Goal: Task Accomplishment & Management: Manage account settings

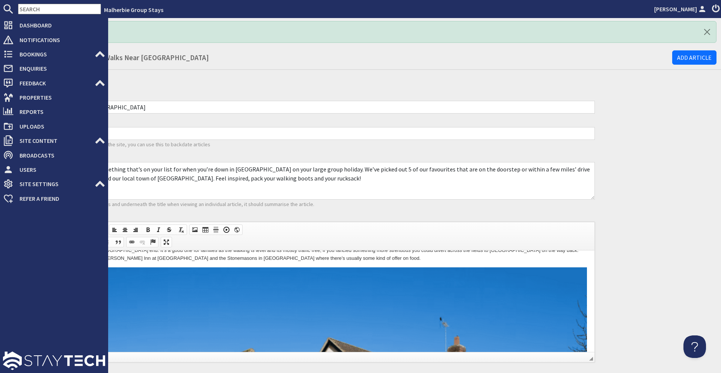
scroll to position [339, 0]
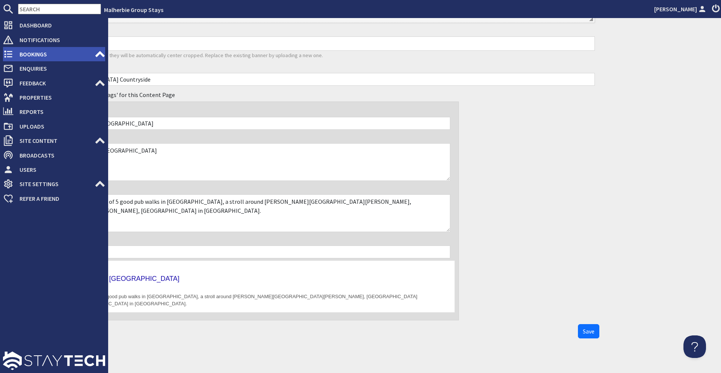
click at [20, 54] on span "Bookings" at bounding box center [54, 54] width 81 height 12
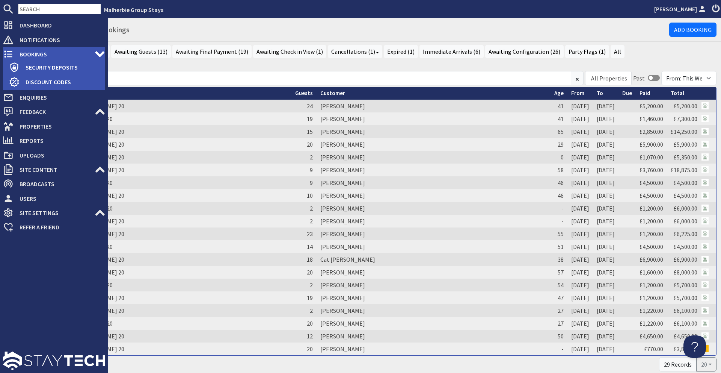
click at [13, 53] on icon at bounding box center [8, 54] width 11 height 11
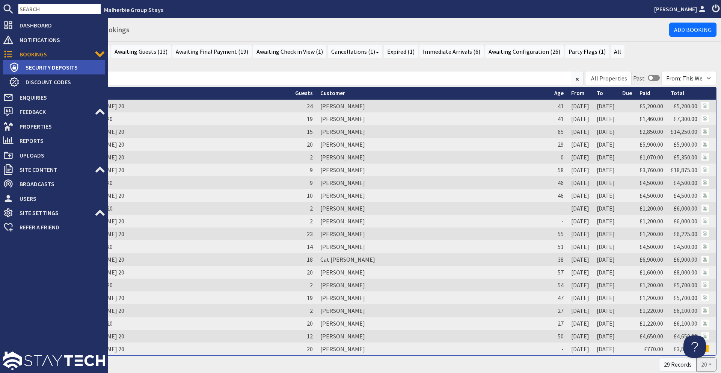
click at [28, 69] on span "Security Deposits" at bounding box center [63, 67] width 86 height 12
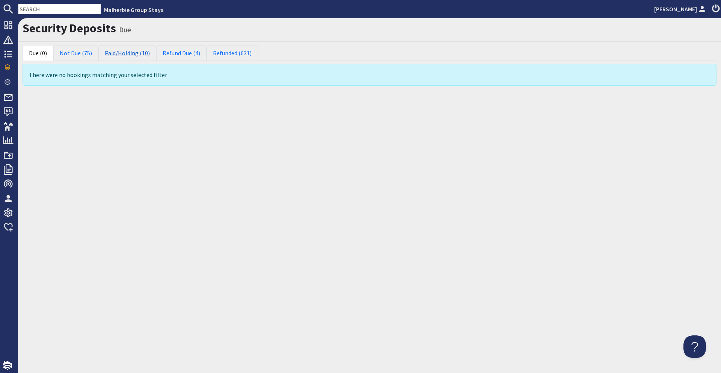
click at [129, 55] on link "Paid/Holding (10)" at bounding box center [127, 53] width 58 height 16
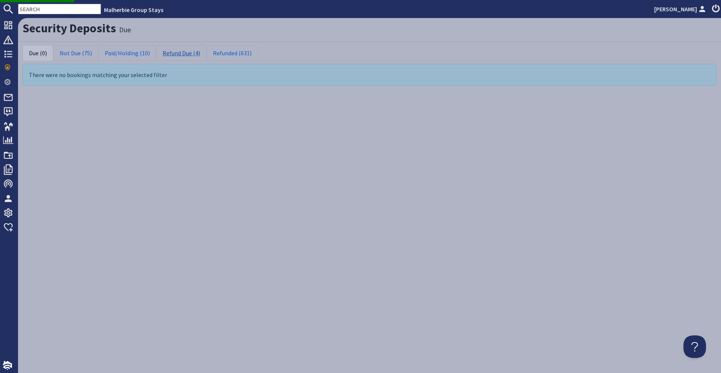
click at [179, 54] on link "Refund Due (4)" at bounding box center [181, 53] width 50 height 16
click at [180, 54] on link "Refund Due (4)" at bounding box center [181, 53] width 50 height 16
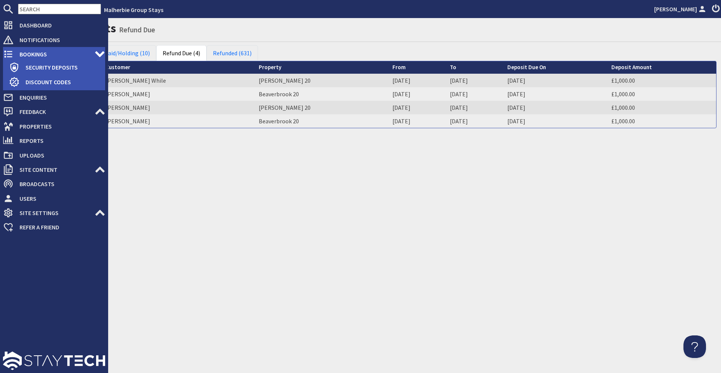
click at [15, 51] on span "Bookings" at bounding box center [54, 54] width 81 height 12
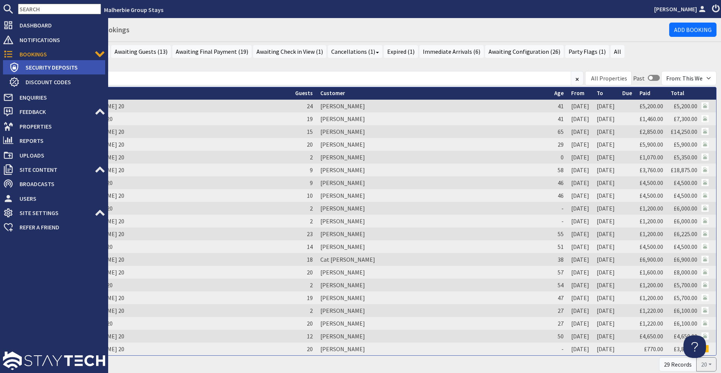
click at [60, 69] on span "Security Deposits" at bounding box center [63, 67] width 86 height 12
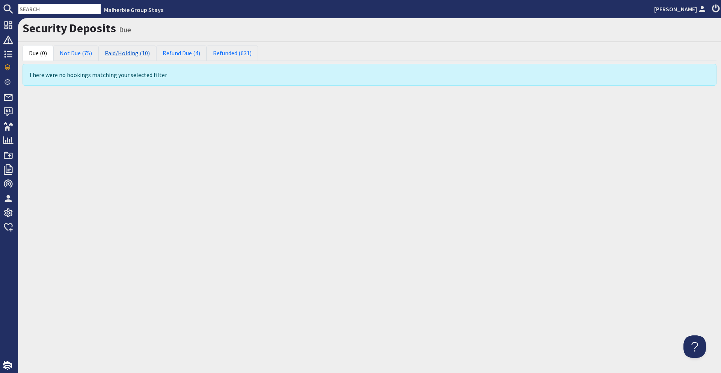
click at [140, 57] on link "Paid/Holding (10)" at bounding box center [127, 53] width 58 height 16
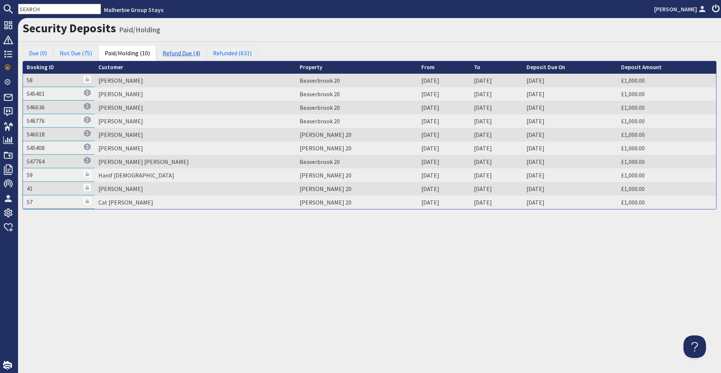
click at [170, 53] on link "Refund Due (4)" at bounding box center [181, 53] width 50 height 16
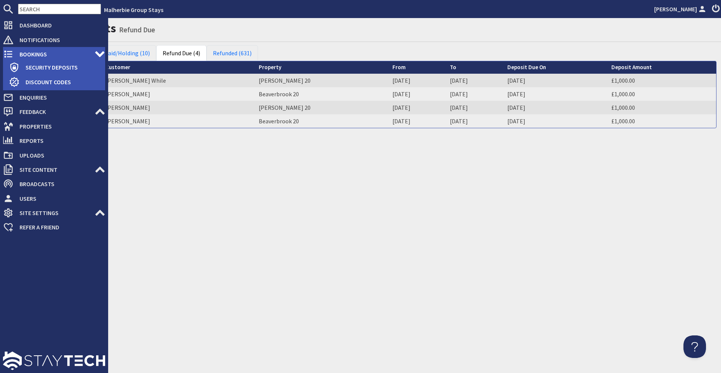
click at [9, 54] on use at bounding box center [8, 54] width 8 height 7
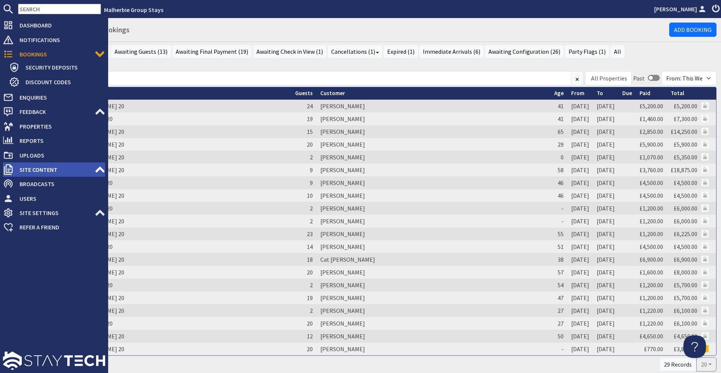
click at [51, 171] on span "Site Content" at bounding box center [54, 169] width 81 height 12
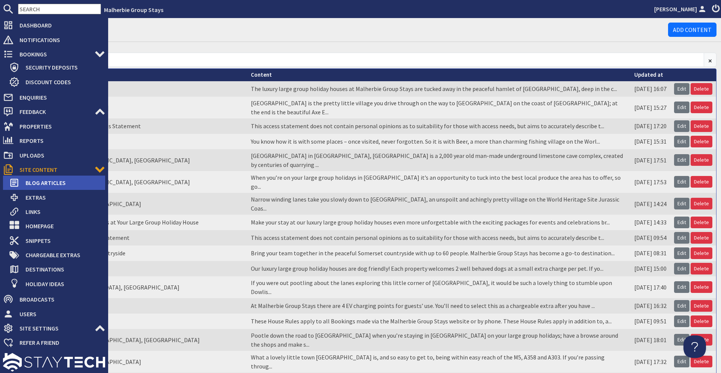
click at [56, 185] on span "Blog Articles" at bounding box center [63, 183] width 86 height 12
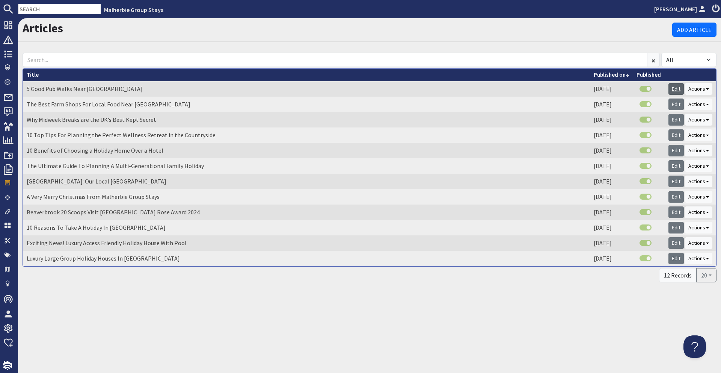
click at [673, 89] on link "Edit" at bounding box center [675, 89] width 15 height 12
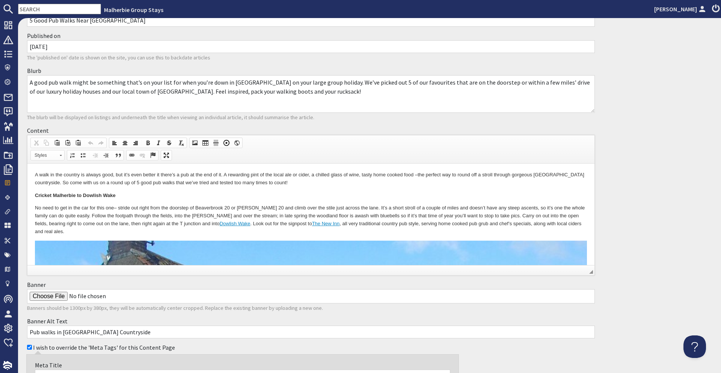
click at [226, 214] on p "No need to get in the car for this one– stride out right from the doorstep of B…" at bounding box center [311, 219] width 552 height 31
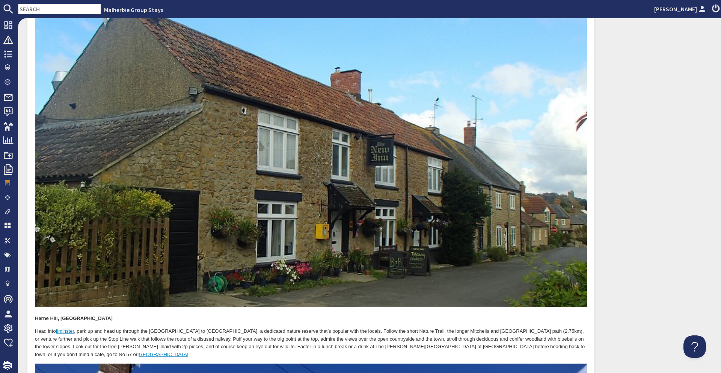
scroll to position [433, 0]
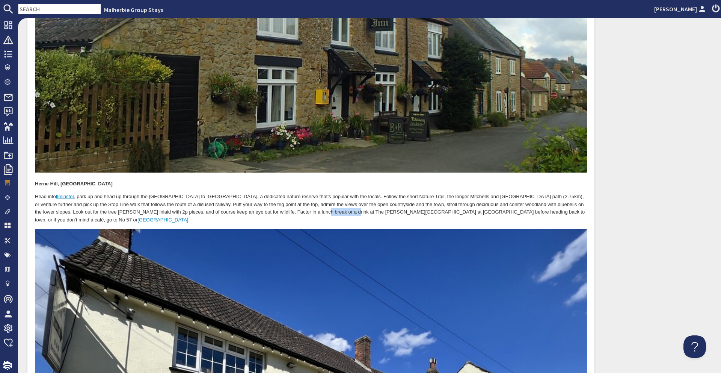
drag, startPoint x: 291, startPoint y: 201, endPoint x: 324, endPoint y: 205, distance: 33.7
click at [324, 205] on p "Head into [GEOGRAPHIC_DATA] , park up and head up through the [GEOGRAPHIC_DATA]…" at bounding box center [311, 208] width 552 height 31
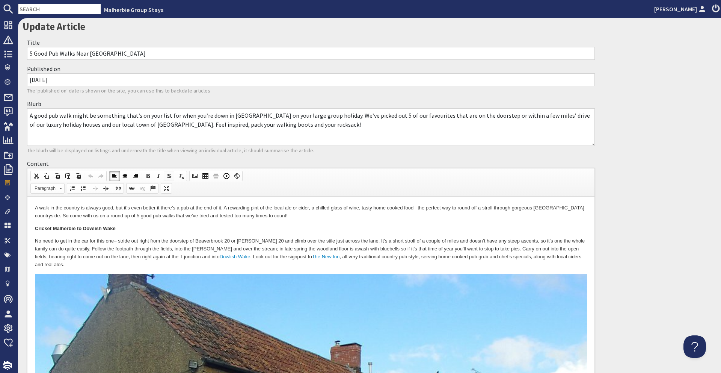
scroll to position [0, 0]
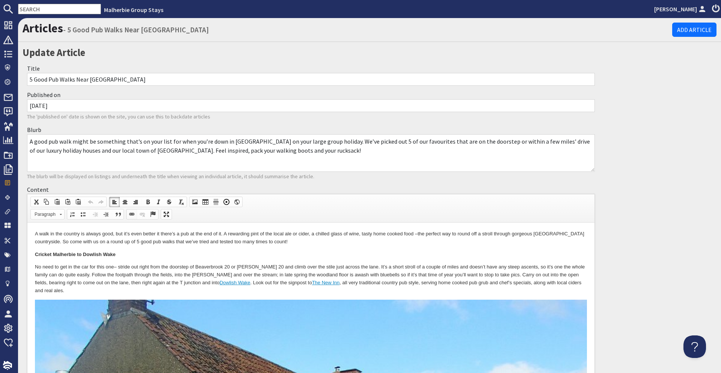
click at [133, 214] on span at bounding box center [132, 214] width 6 height 6
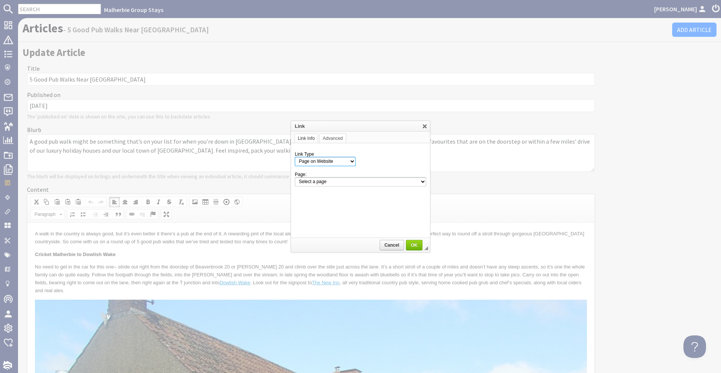
click at [336, 163] on select "Page on Website Custom URL Link to anchor in the text E-mail" at bounding box center [325, 161] width 61 height 9
select select "url"
click at [295, 157] on select "Page on Website Custom URL Link to anchor in the text E-mail" at bounding box center [325, 161] width 61 height 9
click at [347, 180] on input "URL" at bounding box center [377, 181] width 99 height 9
paste input "[URL][DOMAIN_NAME]"
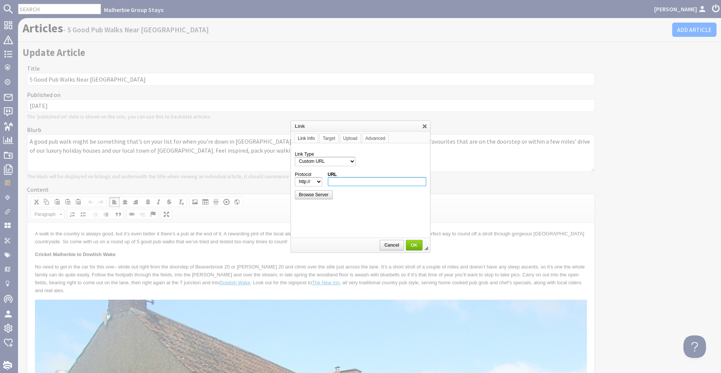
type input "[URL][DOMAIN_NAME]"
select select "https://"
type input "[DOMAIN_NAME][URL]"
click at [411, 244] on span "OK" at bounding box center [414, 244] width 15 height 5
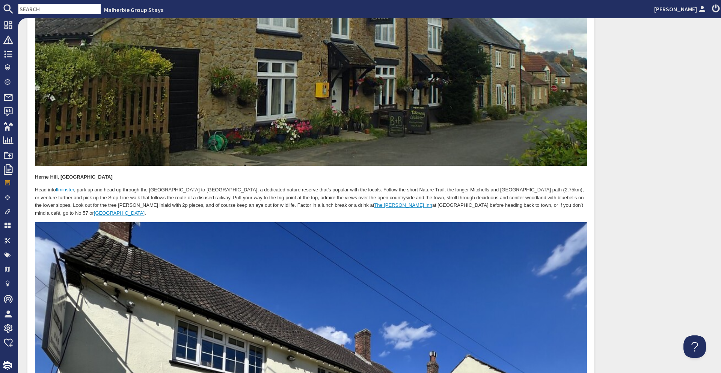
click at [406, 191] on p "Head into [GEOGRAPHIC_DATA] , park up and head up through the [GEOGRAPHIC_DATA]…" at bounding box center [311, 201] width 552 height 31
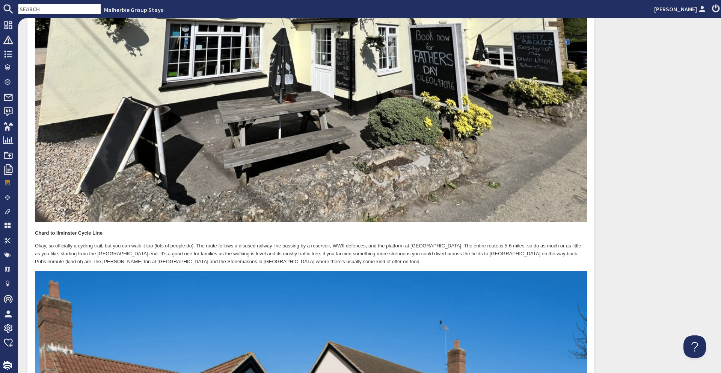
scroll to position [855, 0]
drag, startPoint x: 103, startPoint y: 239, endPoint x: 132, endPoint y: 243, distance: 29.6
click at [132, 243] on p "Okay, so officially a cycling trail, but you can walk it too (lots of people do…" at bounding box center [311, 253] width 552 height 23
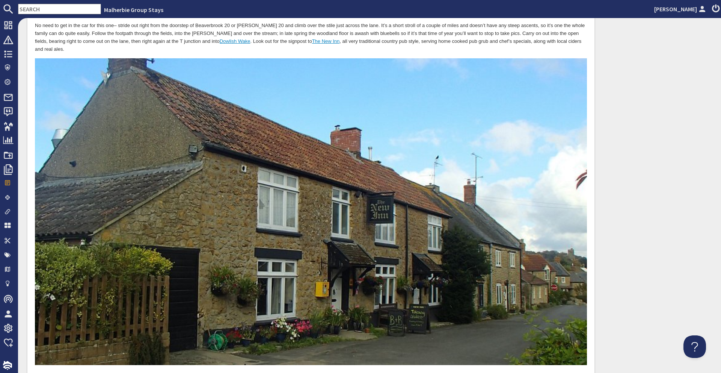
scroll to position [0, 0]
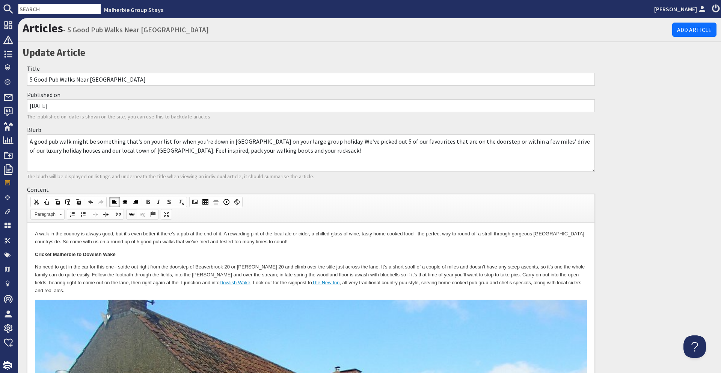
click at [133, 213] on span at bounding box center [132, 214] width 6 height 6
select select "http://"
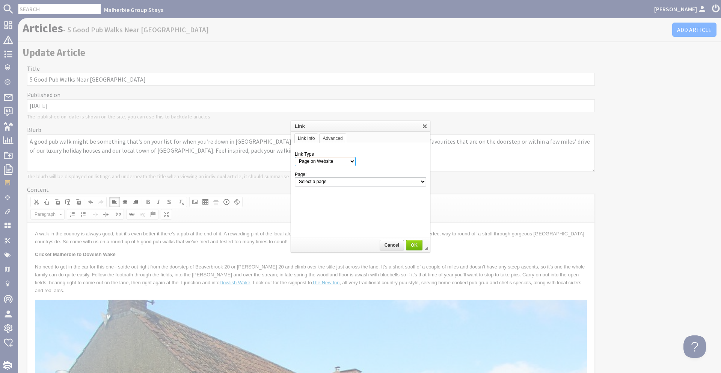
click at [330, 158] on select "Page on Website Custom URL Link to anchor in the text E-mail" at bounding box center [325, 161] width 61 height 9
select select "url"
click at [295, 157] on select "Page on Website Custom URL Link to anchor in the text E-mail" at bounding box center [325, 161] width 61 height 9
click at [336, 182] on input "URL" at bounding box center [377, 181] width 99 height 9
paste input "[URL][DOMAIN_NAME]"
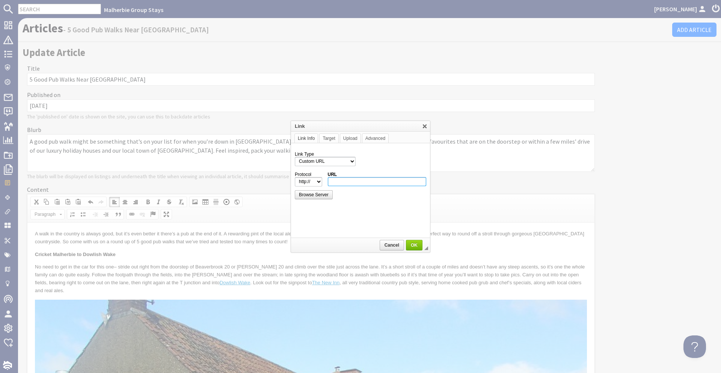
type input "[URL][DOMAIN_NAME]"
select select "https://"
click at [353, 180] on input "[DOMAIN_NAME][URL]" at bounding box center [377, 181] width 99 height 9
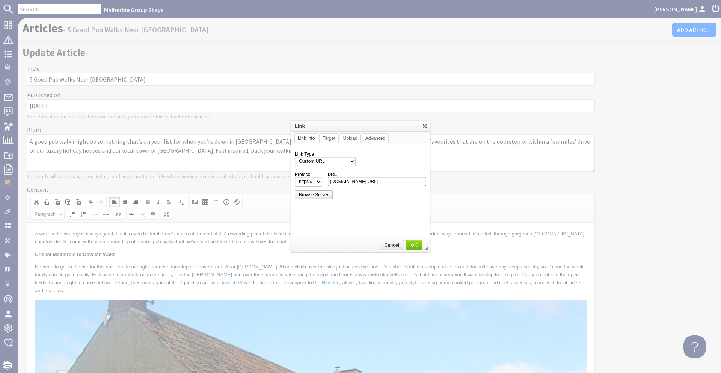
drag, startPoint x: 353, startPoint y: 181, endPoint x: 318, endPoint y: 182, distance: 35.0
click at [318, 182] on tr "Protocol http://‎ https://‎ ftp://‎ news://‎ <other> URL [DOMAIN_NAME][URL]" at bounding box center [360, 179] width 131 height 15
click at [377, 183] on input "[DOMAIN_NAME][URL]" at bounding box center [377, 181] width 99 height 9
click at [355, 181] on input "[DOMAIN_NAME][URL]" at bounding box center [377, 181] width 99 height 9
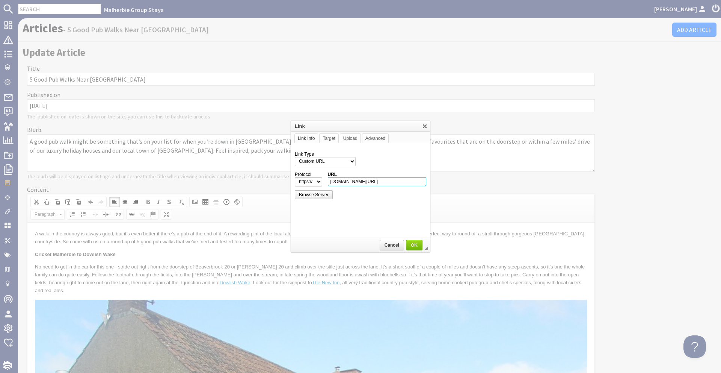
click at [355, 181] on input "[DOMAIN_NAME][URL]" at bounding box center [377, 181] width 99 height 9
paste input "[URL][DOMAIN_NAME]"
type input "[DOMAIN_NAME][URL]"
click at [419, 244] on span "OK" at bounding box center [414, 244] width 15 height 5
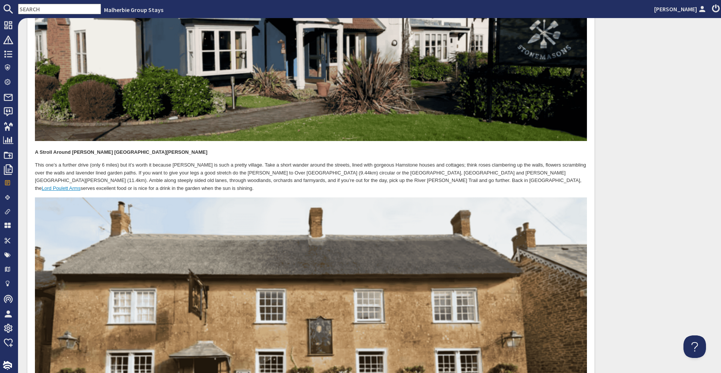
scroll to position [1549, 0]
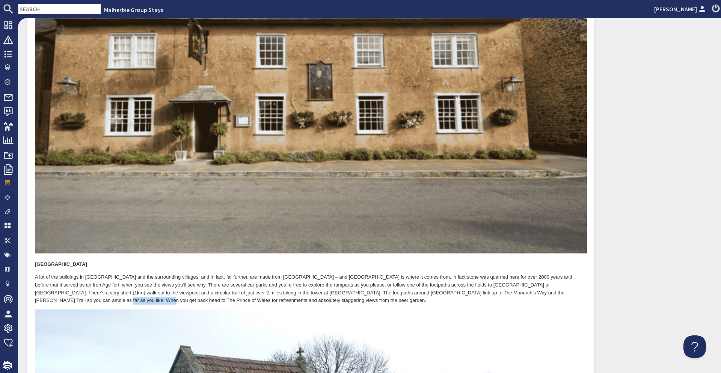
drag, startPoint x: 539, startPoint y: 258, endPoint x: 49, endPoint y: 269, distance: 489.8
click at [49, 273] on p "A lot of the buildings in [GEOGRAPHIC_DATA] and the surrounding villages, and i…" at bounding box center [311, 288] width 552 height 31
click at [539, 273] on p "A lot of the buildings in [GEOGRAPHIC_DATA] and the surrounding villages, and i…" at bounding box center [311, 288] width 552 height 31
drag, startPoint x: 538, startPoint y: 258, endPoint x: 49, endPoint y: 268, distance: 489.4
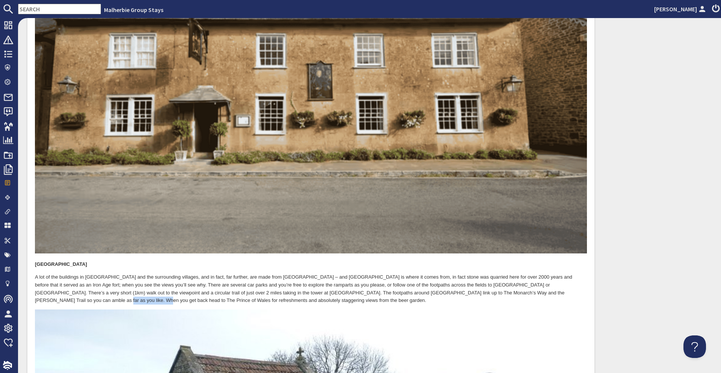
click at [49, 273] on p "A lot of the buildings in [GEOGRAPHIC_DATA] and the surrounding villages, and i…" at bounding box center [311, 288] width 552 height 31
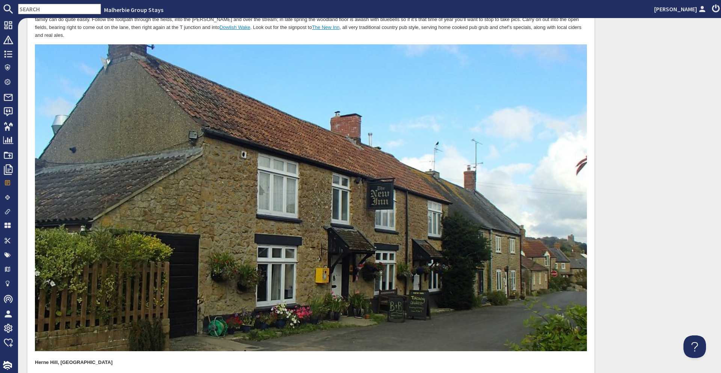
scroll to position [0, 0]
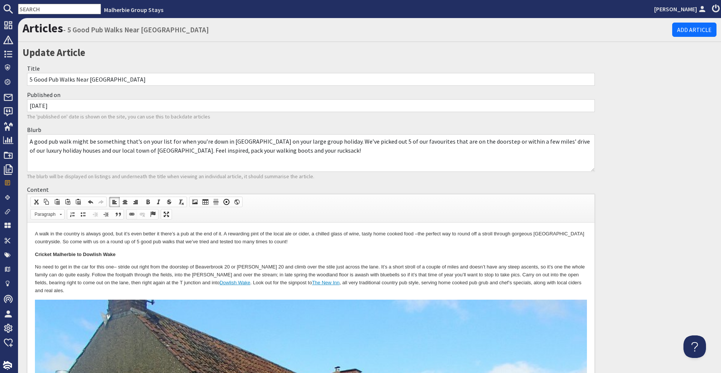
click at [133, 212] on span at bounding box center [132, 214] width 6 height 6
select select "http://"
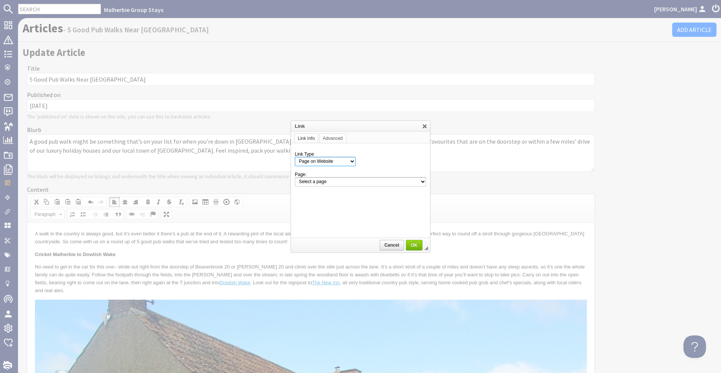
click at [339, 159] on select "Page on Website Custom URL Link to anchor in the text E-mail" at bounding box center [325, 161] width 61 height 9
select select "url"
click at [295, 157] on select "Page on Website Custom URL Link to anchor in the text E-mail" at bounding box center [325, 161] width 61 height 9
click at [337, 180] on input "URL" at bounding box center [377, 181] width 99 height 9
paste input "[URL][DOMAIN_NAME]"
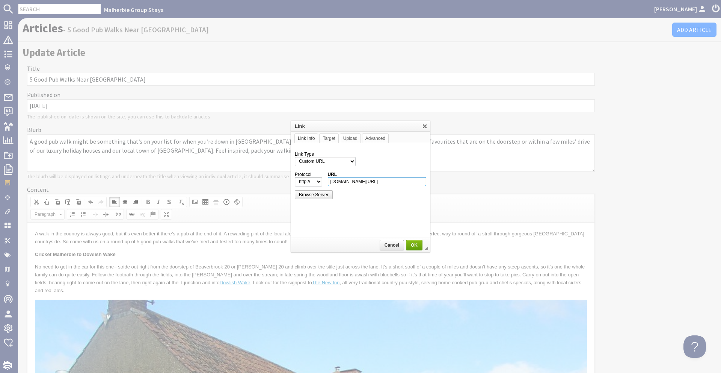
type input "[DOMAIN_NAME][URL]"
click at [410, 246] on span "OK" at bounding box center [414, 244] width 15 height 5
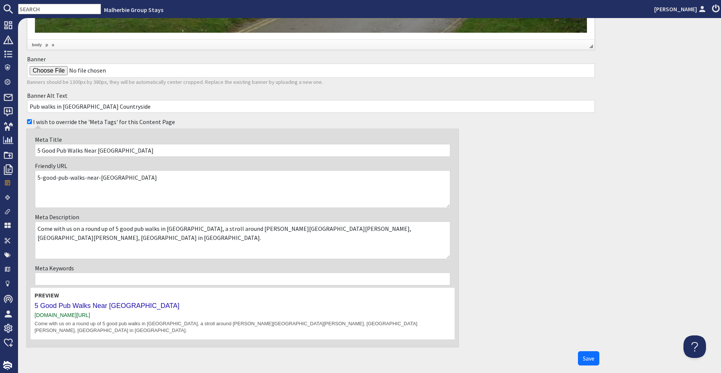
scroll to position [2159, 0]
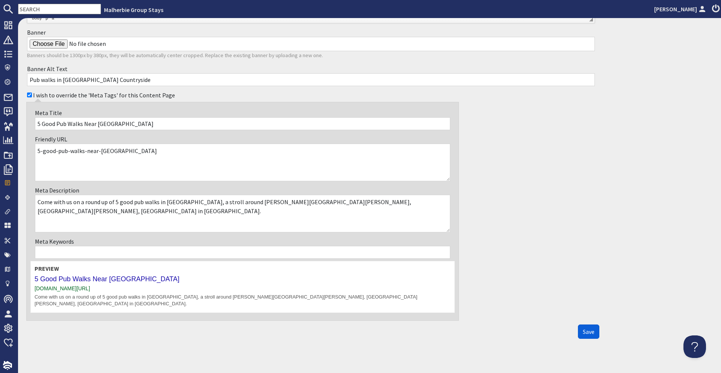
click at [585, 329] on button "Save" at bounding box center [588, 331] width 21 height 14
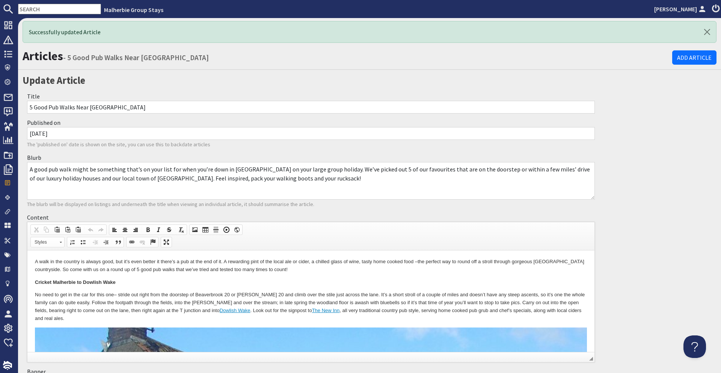
scroll to position [0, 0]
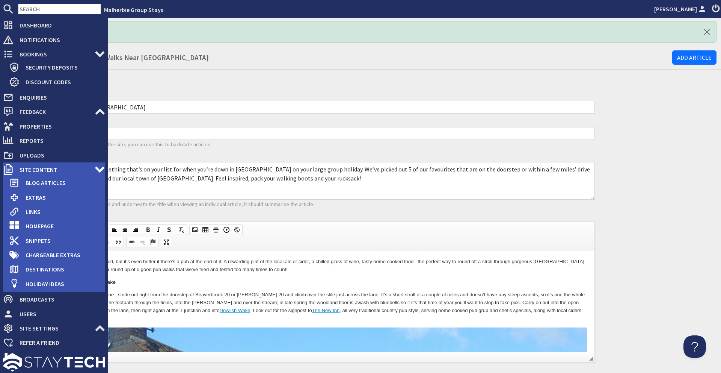
click at [71, 169] on span "Site Content" at bounding box center [54, 169] width 81 height 12
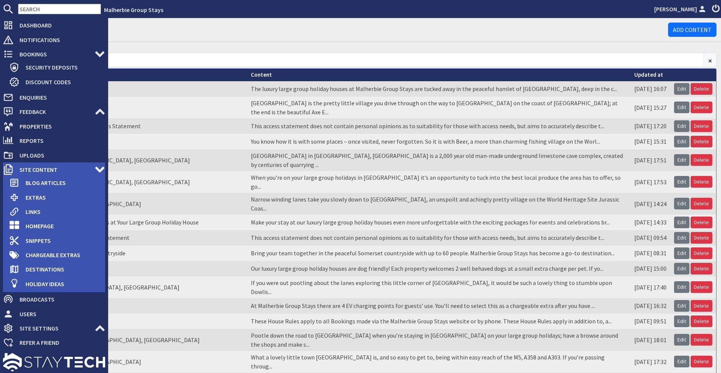
click at [72, 169] on span "Site Content" at bounding box center [54, 169] width 81 height 12
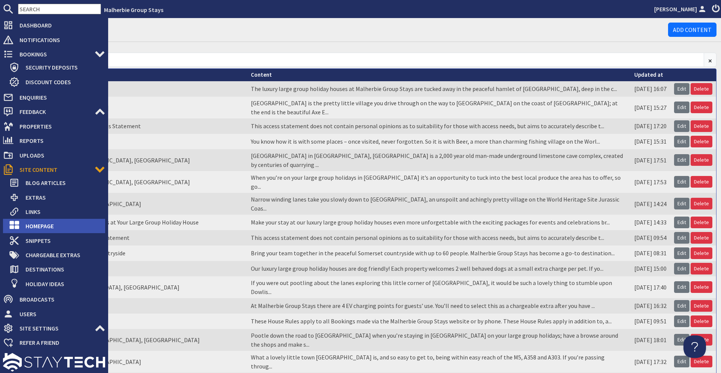
click at [51, 220] on span "Homepage" at bounding box center [63, 226] width 86 height 12
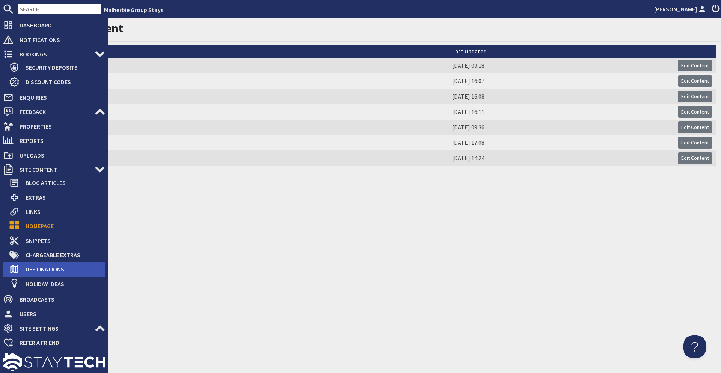
click at [38, 273] on span "Destinations" at bounding box center [63, 269] width 86 height 12
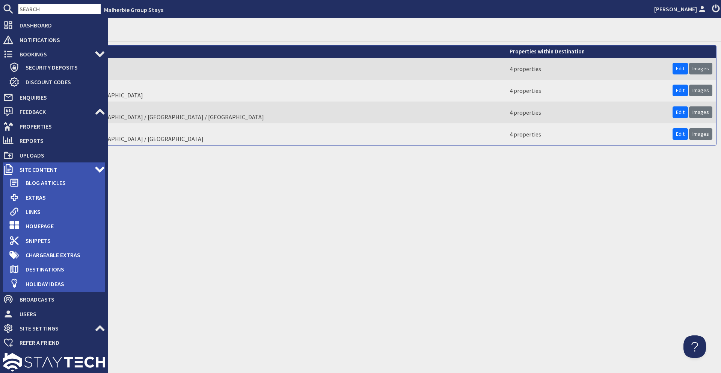
click at [60, 169] on span "Site Content" at bounding box center [54, 169] width 81 height 12
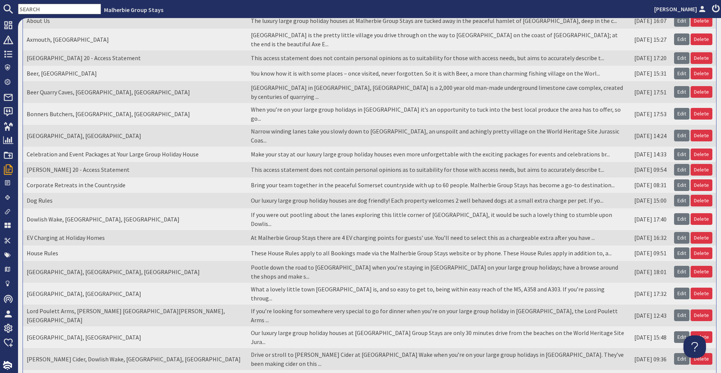
scroll to position [72, 0]
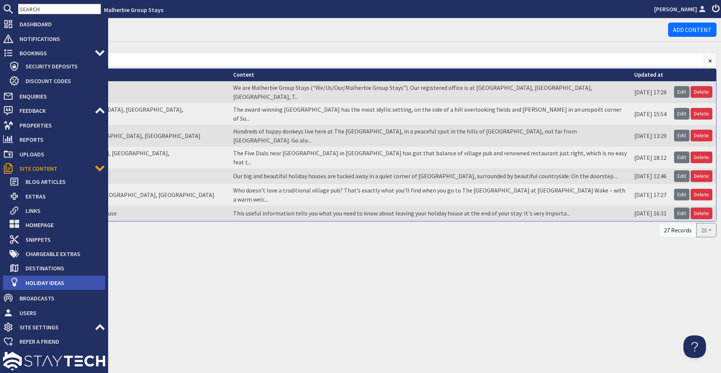
scroll to position [2, 0]
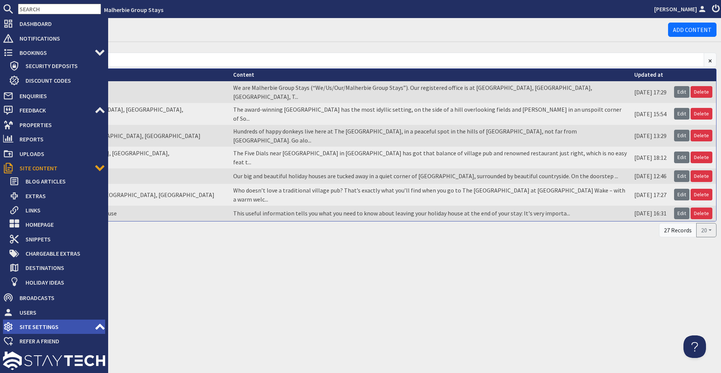
click at [71, 330] on span "Site Settings" at bounding box center [54, 326] width 81 height 12
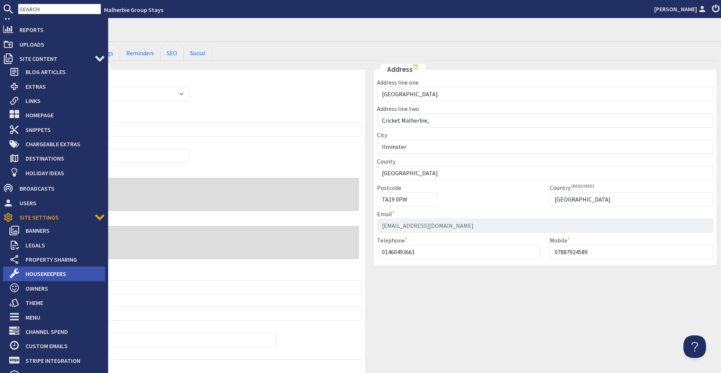
scroll to position [112, 0]
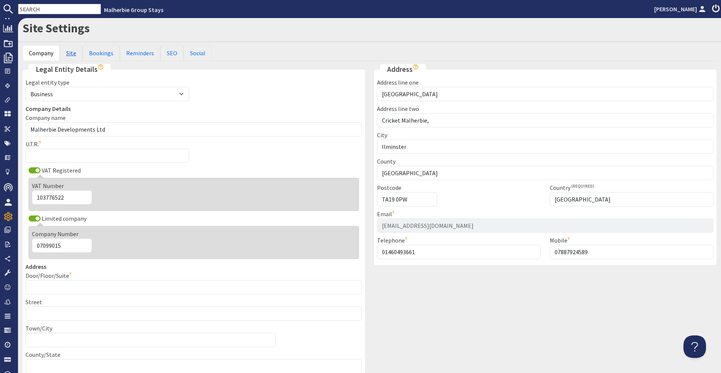
click at [67, 56] on link "Site" at bounding box center [71, 53] width 23 height 16
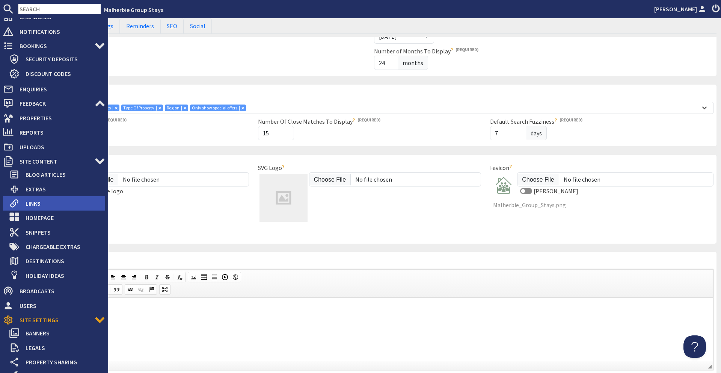
scroll to position [0, 0]
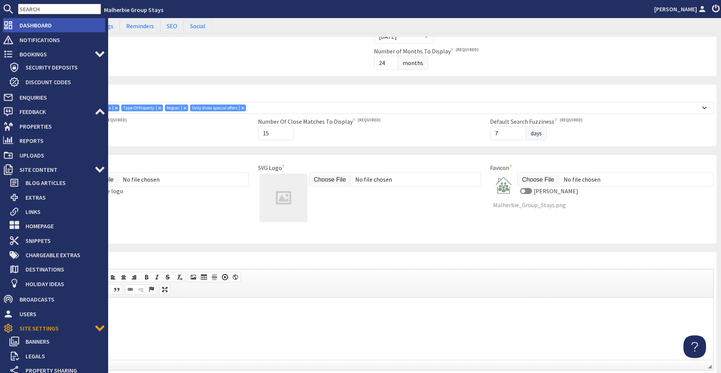
click at [47, 24] on span "Dashboard" at bounding box center [60, 25] width 92 height 12
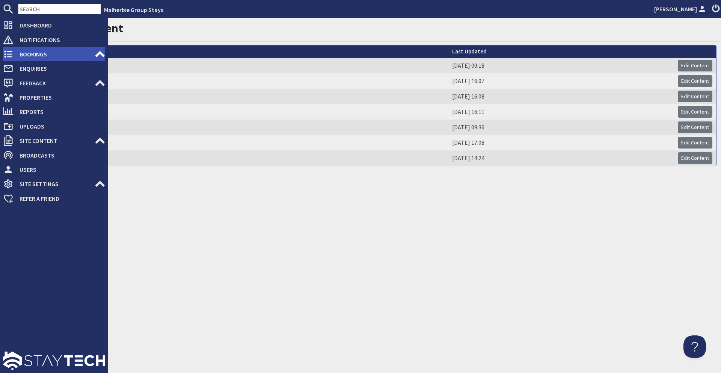
click at [47, 51] on span "Bookings" at bounding box center [54, 54] width 81 height 12
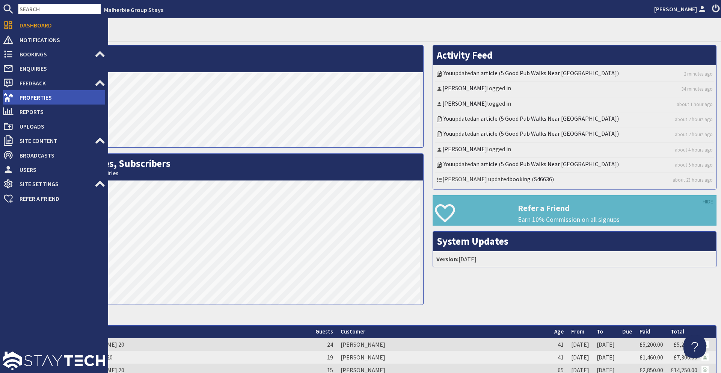
click at [52, 96] on span "Properties" at bounding box center [60, 97] width 92 height 12
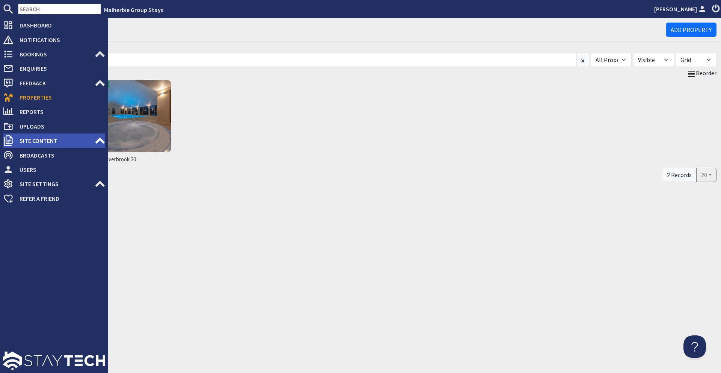
click at [30, 142] on span "Site Content" at bounding box center [54, 140] width 81 height 12
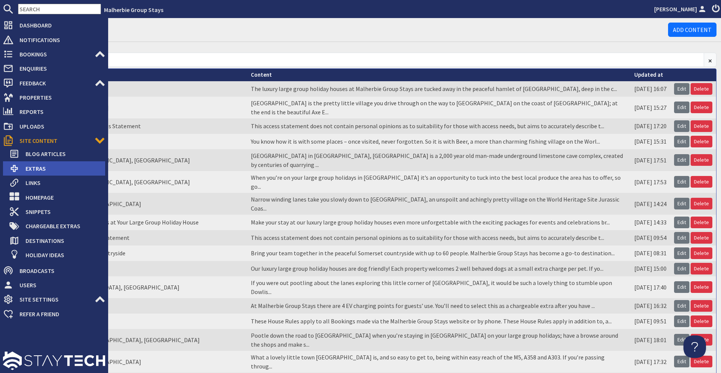
click at [29, 171] on span "Extras" at bounding box center [63, 168] width 86 height 12
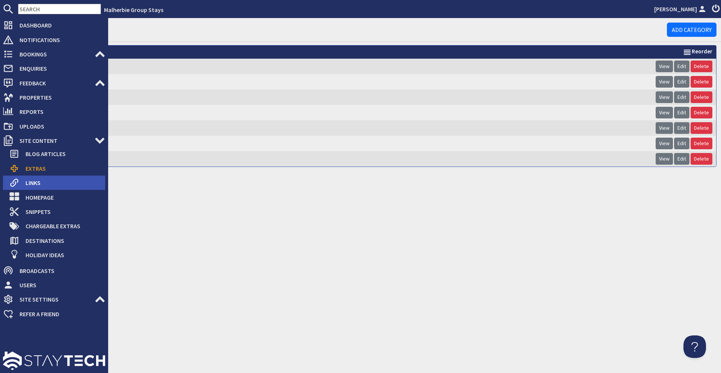
click at [45, 182] on span "Links" at bounding box center [63, 183] width 86 height 12
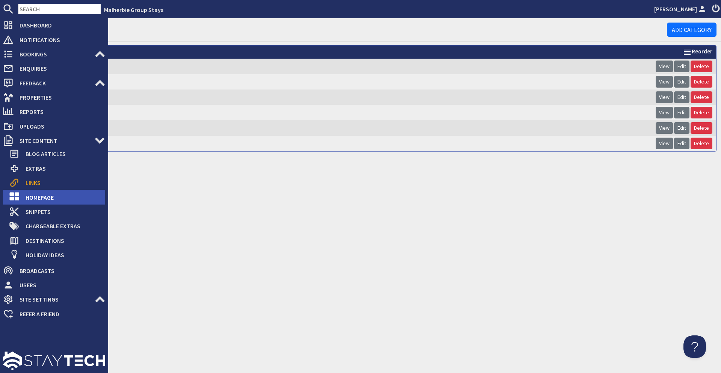
click at [8, 195] on li "Homepage" at bounding box center [54, 197] width 102 height 14
click at [12, 196] on icon at bounding box center [14, 197] width 11 height 11
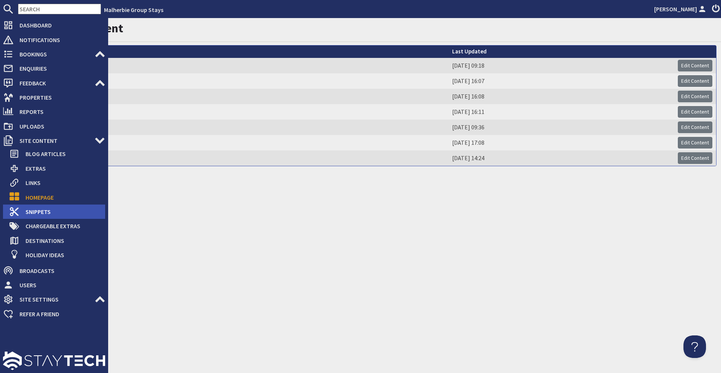
click at [18, 211] on icon at bounding box center [14, 211] width 11 height 11
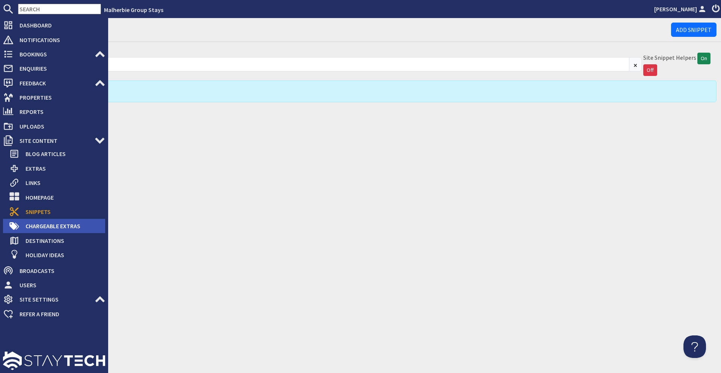
click at [28, 229] on span "Chargeable Extras" at bounding box center [63, 226] width 86 height 12
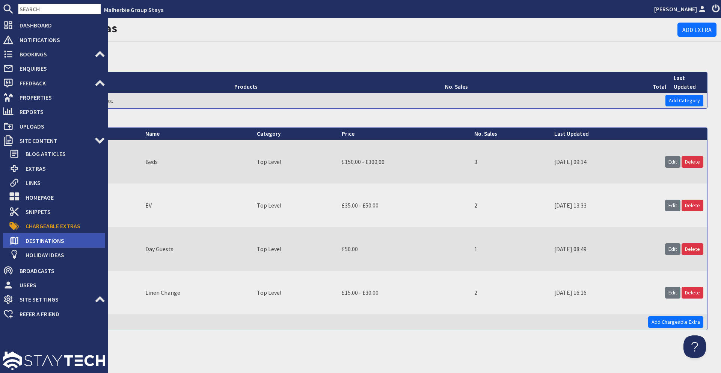
click at [38, 243] on span "Destinations" at bounding box center [63, 240] width 86 height 12
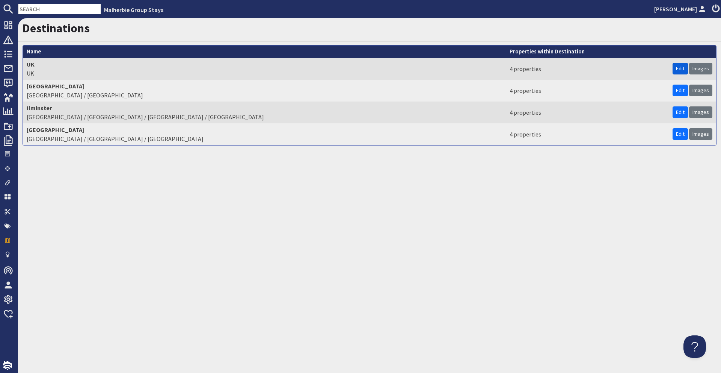
click at [685, 69] on link "Edit" at bounding box center [680, 69] width 15 height 12
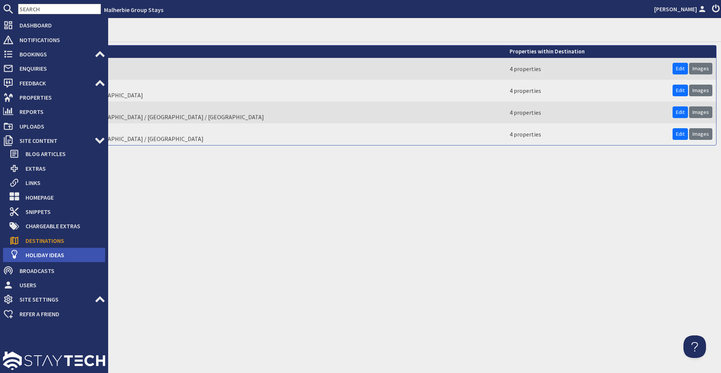
click at [50, 250] on span "Holiday Ideas" at bounding box center [63, 255] width 86 height 12
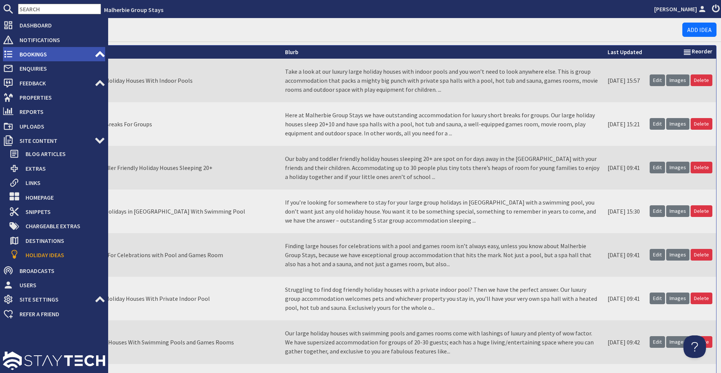
click at [12, 56] on icon at bounding box center [8, 54] width 11 height 11
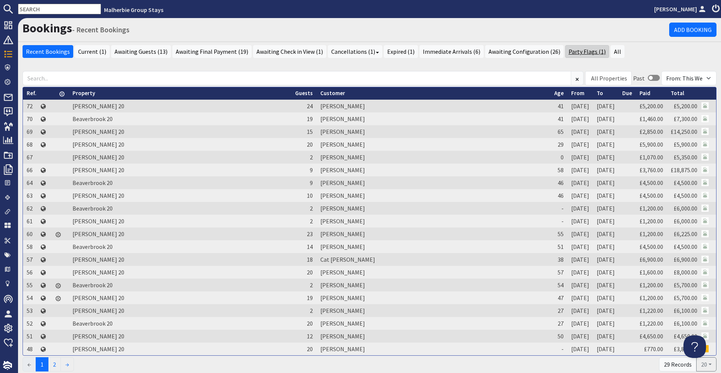
click at [588, 46] on link "Party Flags (1)" at bounding box center [587, 51] width 44 height 13
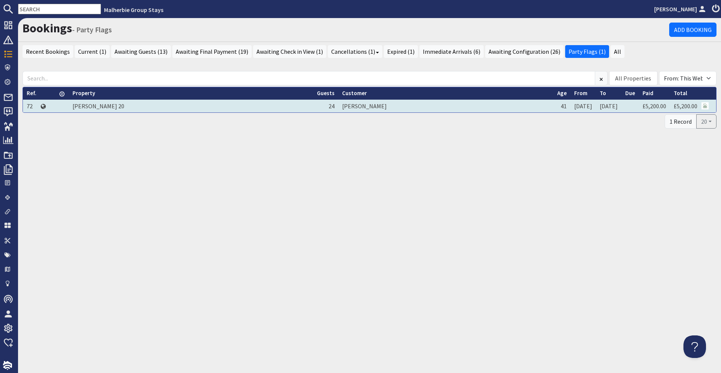
click at [338, 106] on td "[PERSON_NAME]" at bounding box center [445, 106] width 215 height 13
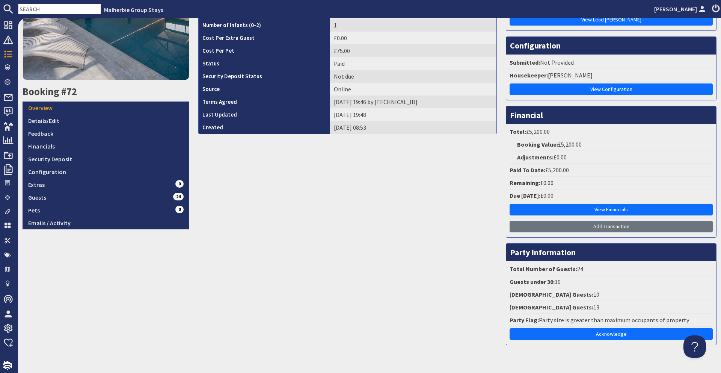
scroll to position [132, 0]
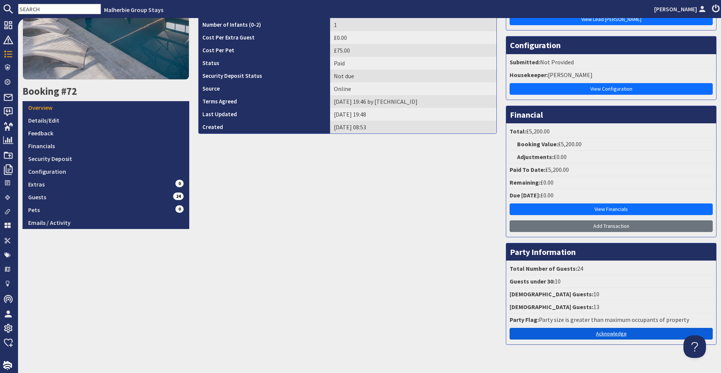
click at [582, 334] on link "Acknowledge" at bounding box center [611, 333] width 203 height 12
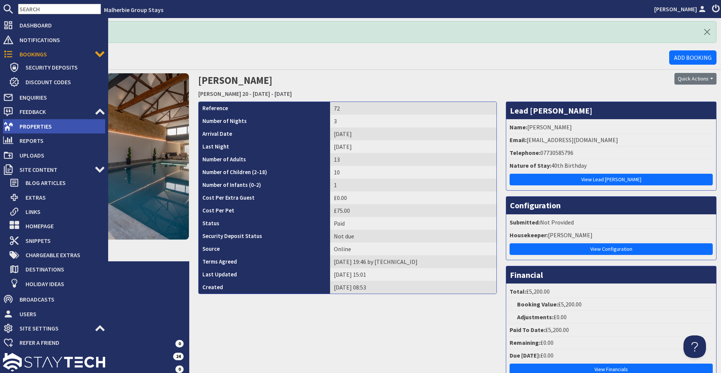
click at [28, 130] on span "Properties" at bounding box center [60, 126] width 92 height 12
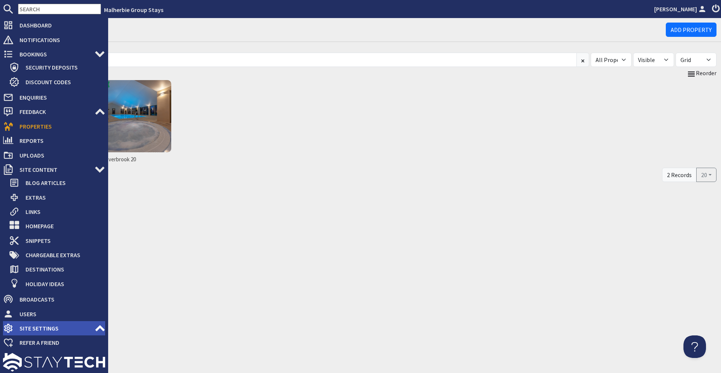
click at [15, 330] on span "Site Settings" at bounding box center [54, 328] width 81 height 12
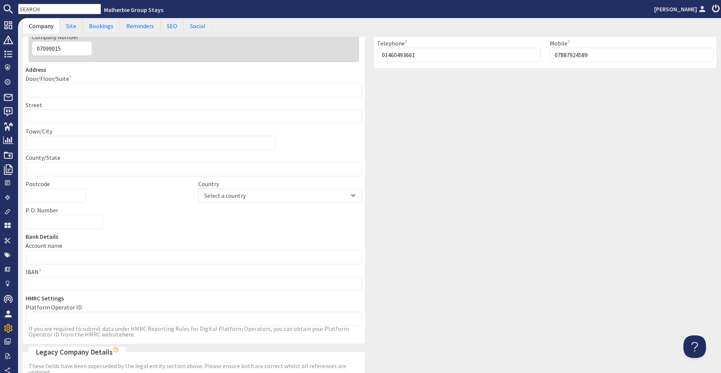
scroll to position [198, 0]
click at [125, 223] on div "Address Door/Floor/Suite Door number, property name etc.. Street Town/City Coun…" at bounding box center [193, 178] width 345 height 228
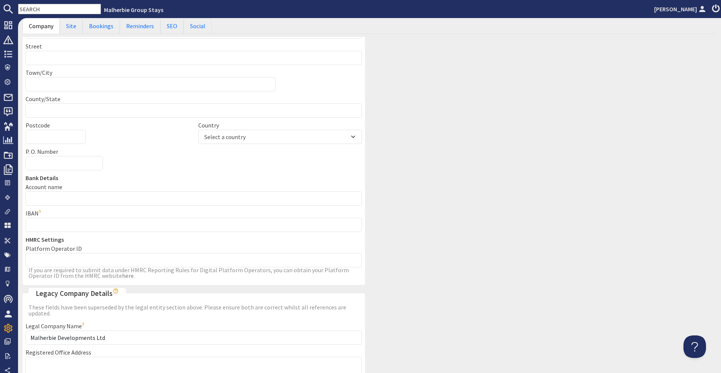
scroll to position [0, 0]
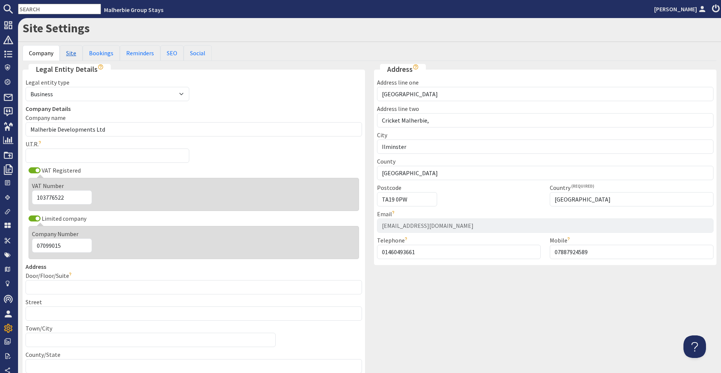
click at [73, 54] on link "Site" at bounding box center [71, 53] width 23 height 16
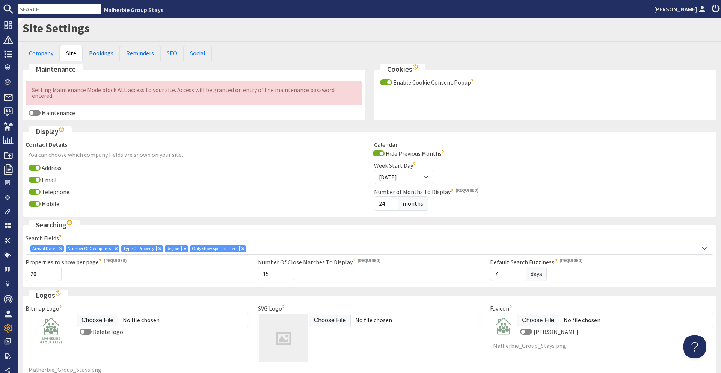
click at [104, 54] on link "Bookings" at bounding box center [101, 53] width 37 height 16
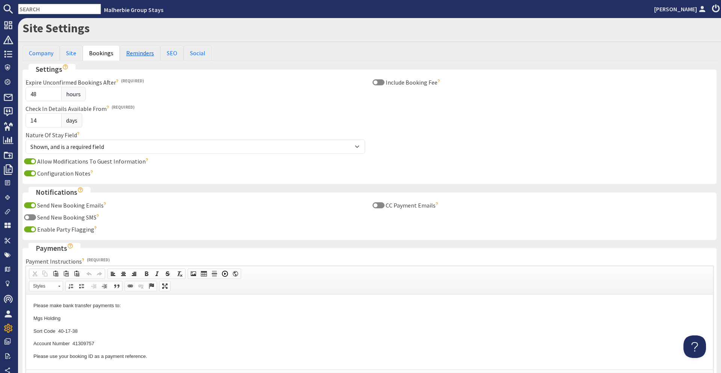
click at [140, 56] on link "Reminders" at bounding box center [140, 53] width 41 height 16
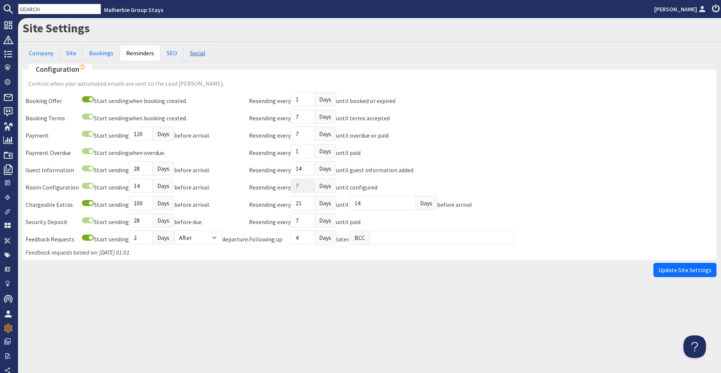
click at [206, 55] on link "Social" at bounding box center [198, 53] width 28 height 16
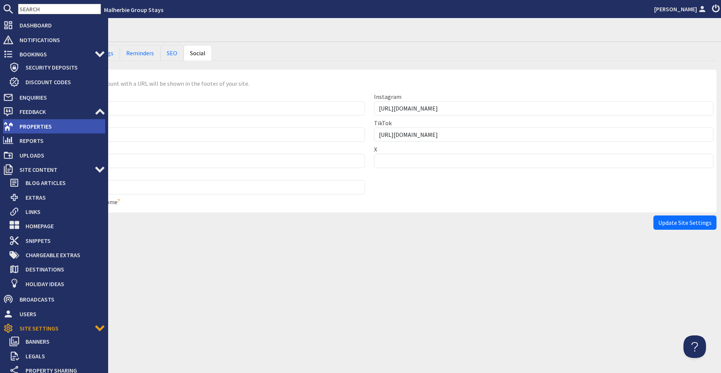
click at [70, 121] on span "Properties" at bounding box center [60, 126] width 92 height 12
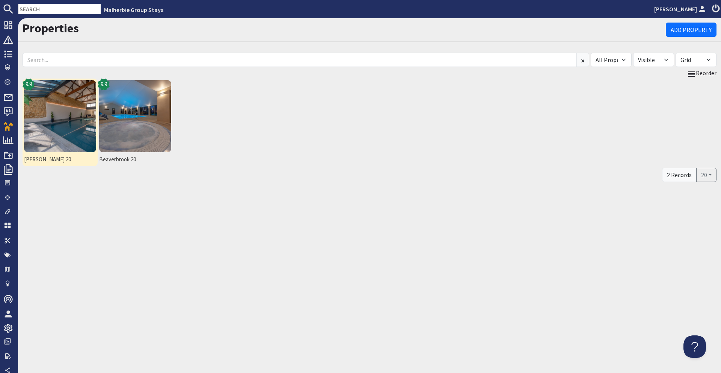
click at [36, 127] on img at bounding box center [60, 116] width 72 height 72
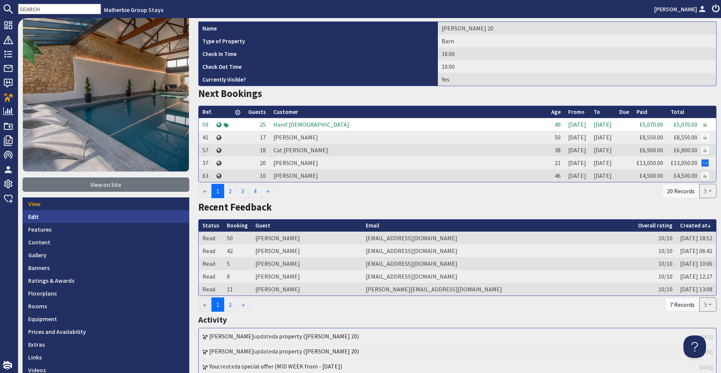
scroll to position [140, 0]
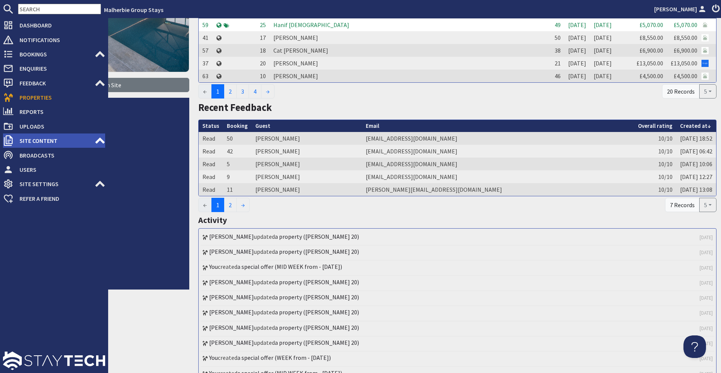
click at [26, 144] on span "Site Content" at bounding box center [54, 140] width 81 height 12
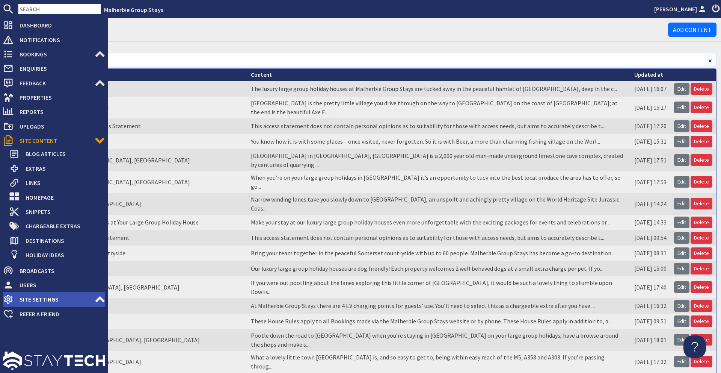
click at [91, 301] on span "Site Settings" at bounding box center [54, 299] width 81 height 12
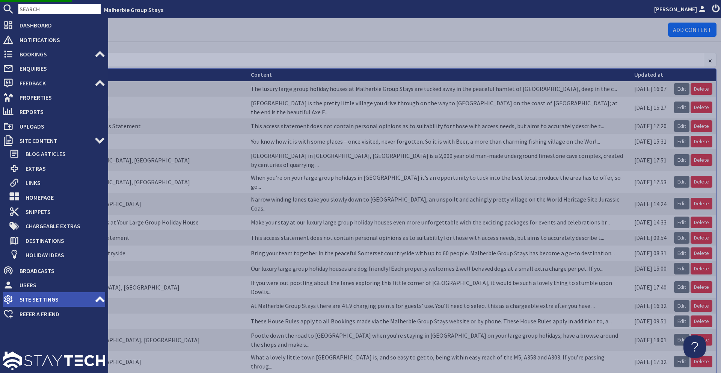
click at [99, 297] on use at bounding box center [99, 299] width 9 height 6
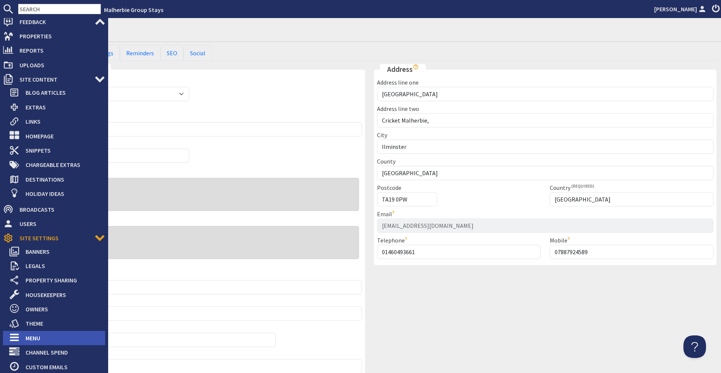
click at [41, 334] on span "Menu" at bounding box center [63, 338] width 86 height 12
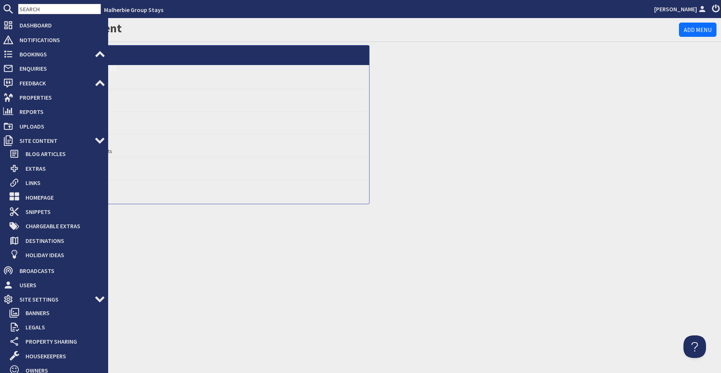
scroll to position [150, 0]
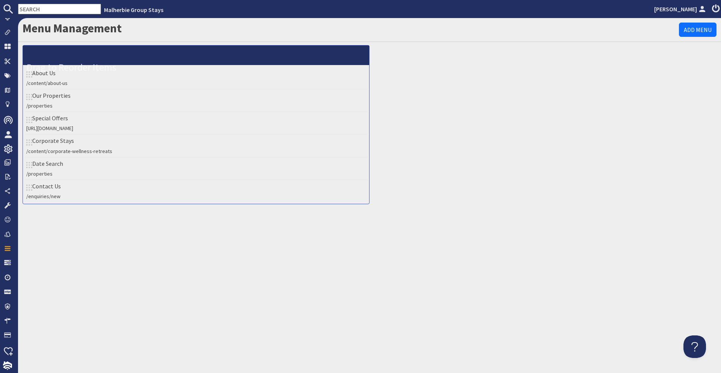
click at [75, 146] on li "Corporate Stays /content/corporate-wellness-retreats" at bounding box center [196, 145] width 342 height 23
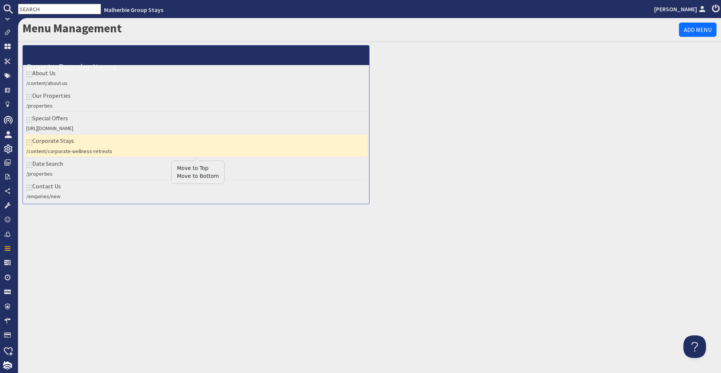
click at [54, 139] on li "Corporate Stays /content/corporate-wellness-retreats" at bounding box center [196, 145] width 342 height 23
click at [25, 140] on li "Corporate Stays /content/corporate-wellness-retreats" at bounding box center [196, 145] width 342 height 23
click at [29, 142] on icon at bounding box center [29, 142] width 6 height 6
click at [30, 143] on icon at bounding box center [29, 142] width 6 height 6
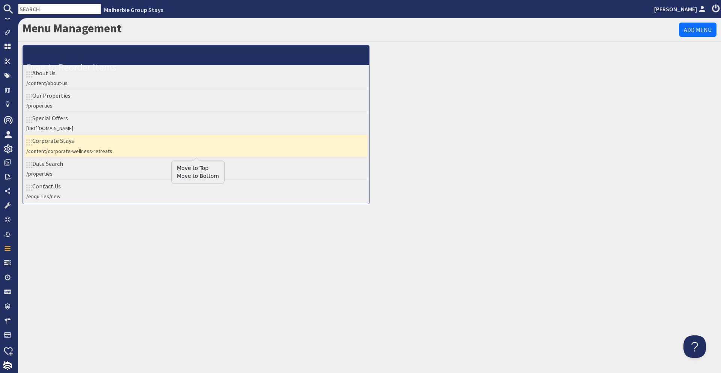
click at [30, 143] on icon at bounding box center [29, 142] width 6 height 6
drag, startPoint x: 54, startPoint y: 139, endPoint x: 61, endPoint y: 169, distance: 30.8
click at [54, 181] on ul "About Us /content/about-us Our Properties /properties Special Offers https://ww…" at bounding box center [196, 134] width 342 height 135
click at [157, 140] on li "Corporate Stays /content/corporate-wellness-retreats" at bounding box center [196, 145] width 342 height 23
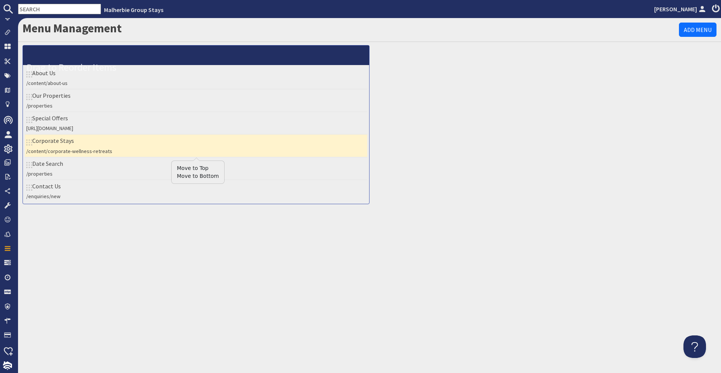
click at [28, 144] on icon at bounding box center [29, 142] width 6 height 6
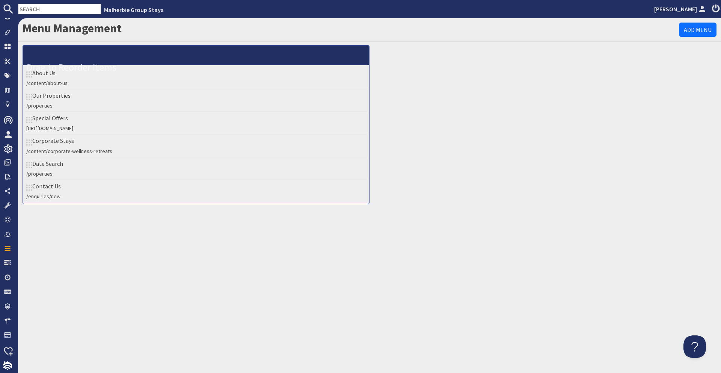
click at [31, 146] on li "Corporate Stays /content/corporate-wellness-retreats" at bounding box center [196, 145] width 342 height 23
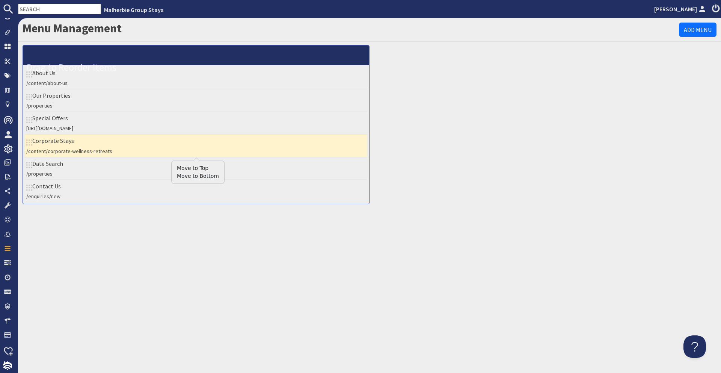
click at [30, 143] on icon at bounding box center [29, 142] width 6 height 6
click at [78, 145] on li "Corporate Stays /content/corporate-wellness-retreats" at bounding box center [196, 145] width 342 height 23
click at [76, 154] on small "/content/corporate-wellness-retreats" at bounding box center [69, 151] width 86 height 7
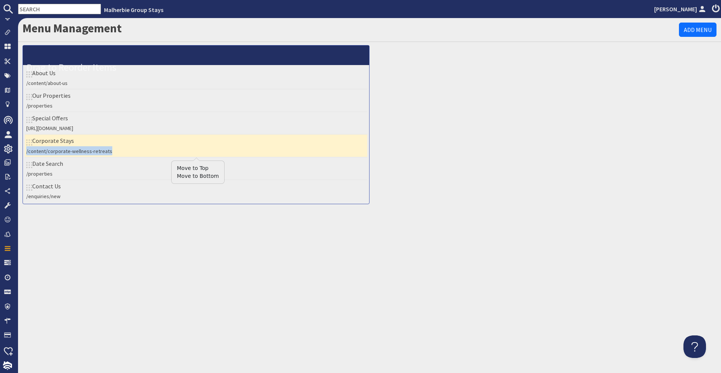
click at [76, 154] on small "/content/corporate-wellness-retreats" at bounding box center [69, 151] width 86 height 7
click at [116, 146] on li "Corporate Stays /content/corporate-wellness-retreats" at bounding box center [196, 145] width 342 height 23
click at [156, 230] on div "Menu Management Add Menu Header Edit About Us /content/about-us Our Properties …" at bounding box center [369, 195] width 703 height 355
click at [362, 56] on span "Edit" at bounding box center [358, 55] width 13 height 9
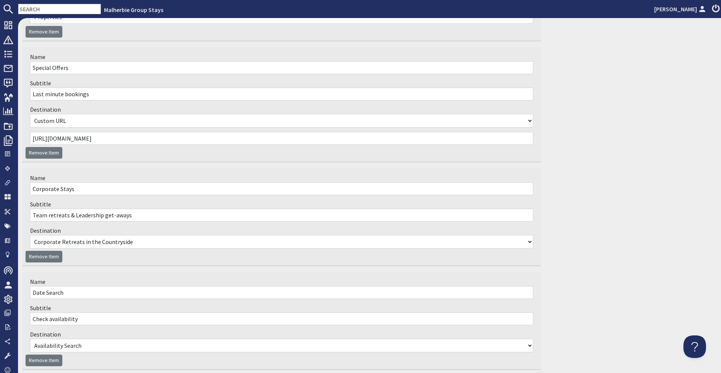
scroll to position [249, 0]
drag, startPoint x: 135, startPoint y: 216, endPoint x: 69, endPoint y: 214, distance: 66.1
click at [69, 214] on input "Team retreats & Leadership get-aways" at bounding box center [281, 214] width 503 height 13
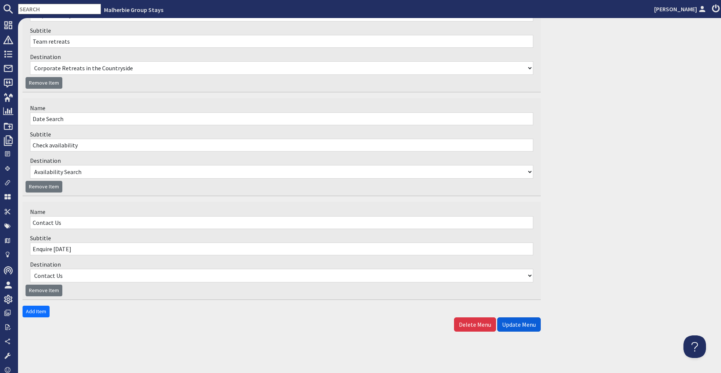
type input "Team retreats"
click at [522, 325] on span "Update Menu" at bounding box center [519, 324] width 34 height 8
